Goal: Information Seeking & Learning: Find specific fact

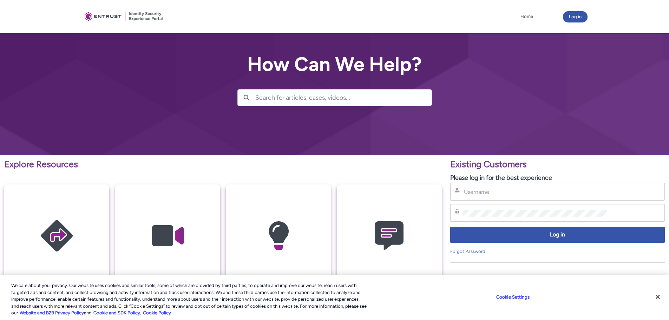
click at [274, 95] on input "Search for articles, cases, videos..." at bounding box center [343, 98] width 176 height 16
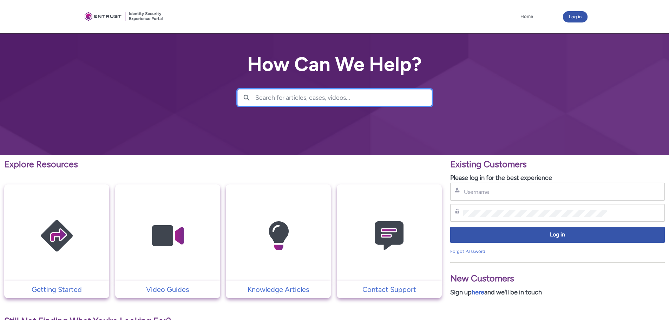
click at [271, 99] on input "Search for articles, cases, videos..." at bounding box center [343, 98] width 176 height 16
type input "tin"
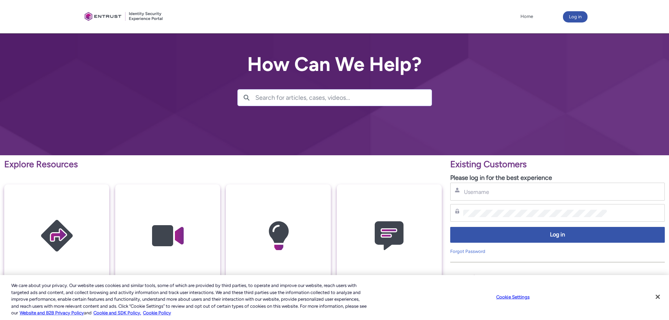
click at [292, 100] on input "Search for articles, cases, videos..." at bounding box center [343, 98] width 176 height 16
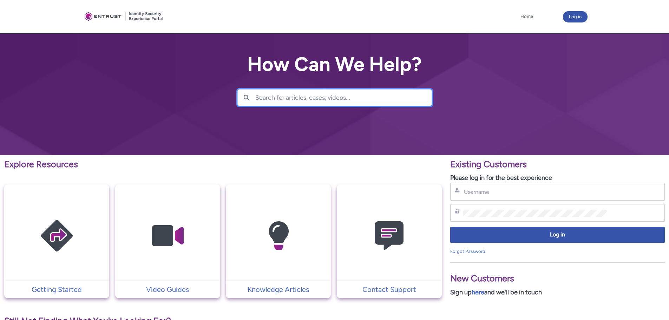
click at [293, 100] on input "Search for articles, cases, videos..." at bounding box center [343, 98] width 176 height 16
type input "w9"
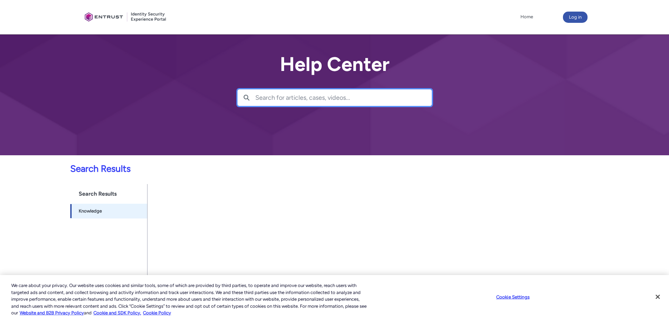
click at [282, 98] on input "Search for articles, cases, videos..." at bounding box center [343, 98] width 176 height 16
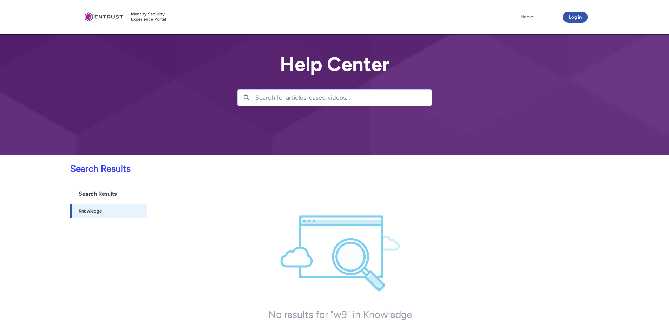
scroll to position [5, 0]
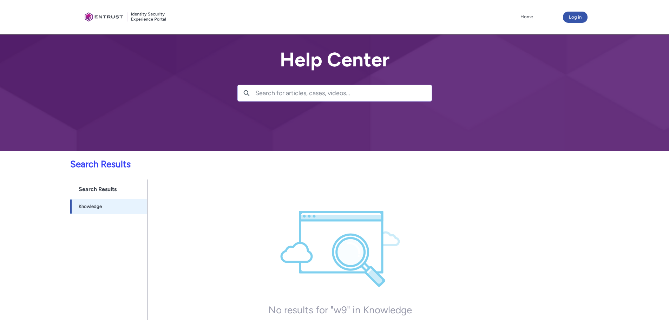
click at [282, 98] on input "Search for articles, cases, videos..." at bounding box center [343, 93] width 176 height 16
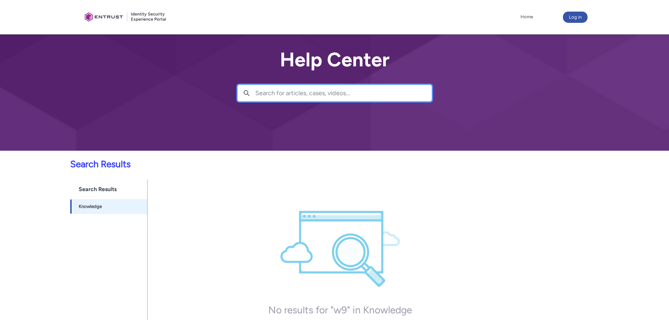
click at [283, 94] on input "Search for articles, cases, videos..." at bounding box center [343, 93] width 176 height 16
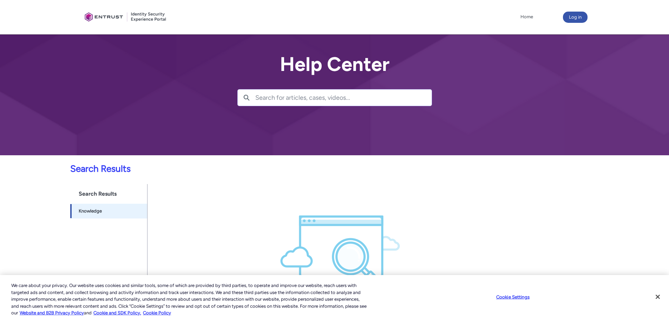
scroll to position [105, 0]
